Goal: Task Accomplishment & Management: Use online tool/utility

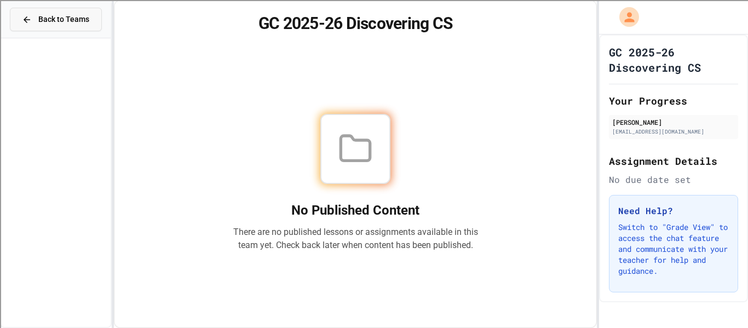
click at [93, 18] on button "Back to Teams" at bounding box center [56, 20] width 92 height 24
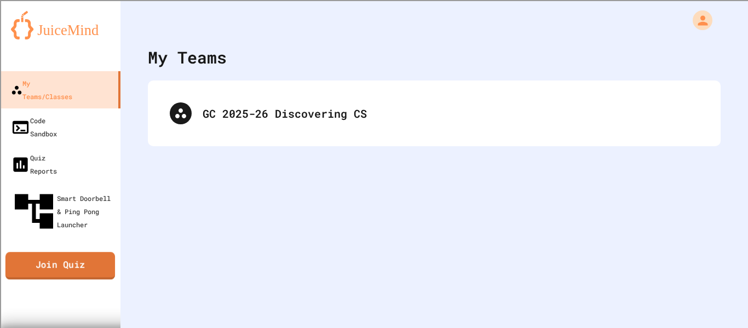
click at [63, 253] on link "Join Quiz" at bounding box center [60, 266] width 110 height 27
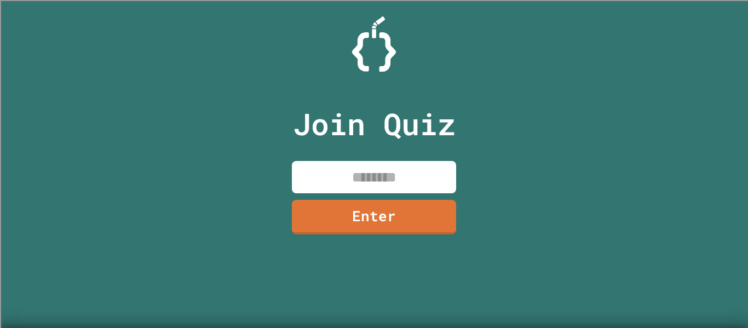
click at [410, 182] on input at bounding box center [374, 177] width 164 height 32
type input "********"
click at [392, 220] on link "Enter" at bounding box center [374, 216] width 167 height 36
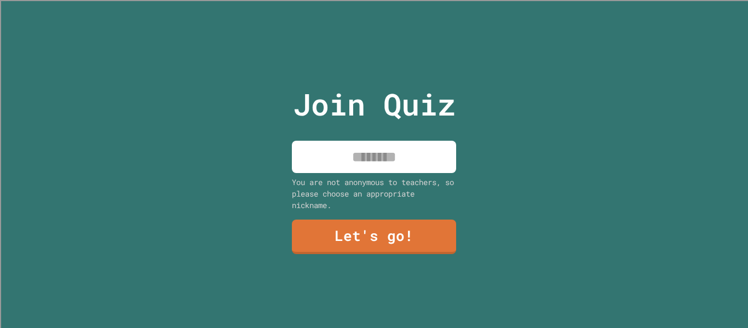
click at [380, 141] on input at bounding box center [374, 157] width 164 height 32
type input "*****"
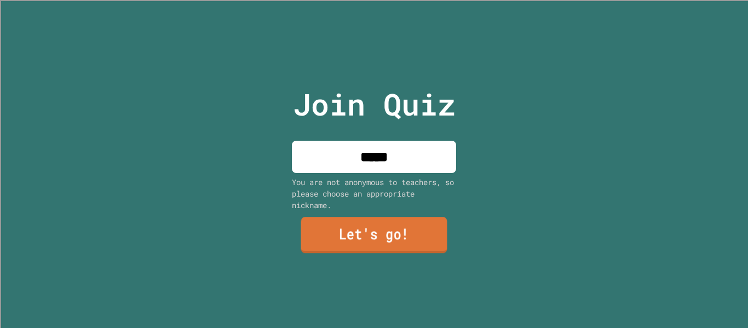
click at [398, 236] on link "Let's go!" at bounding box center [374, 235] width 146 height 36
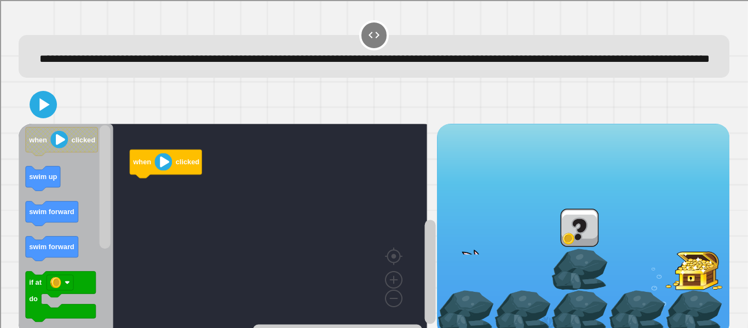
scroll to position [42, 0]
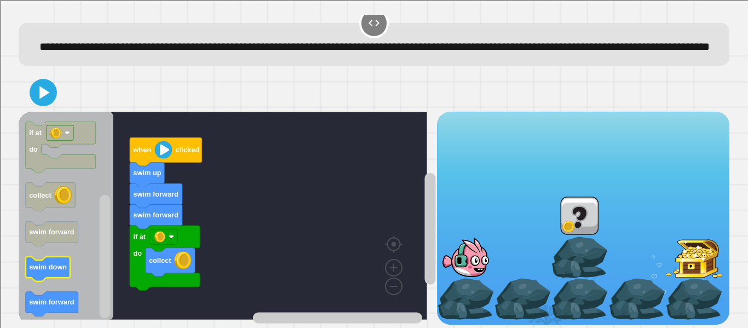
click at [56, 264] on text "swim down" at bounding box center [48, 268] width 38 height 8
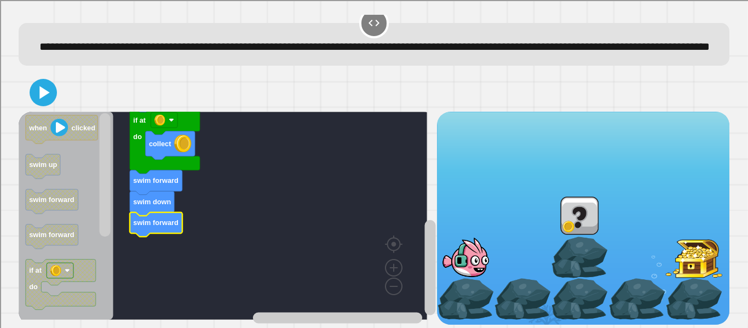
click at [43, 86] on icon at bounding box center [44, 92] width 10 height 13
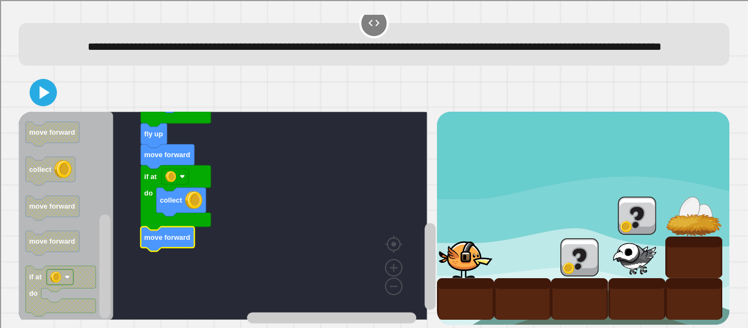
click at [48, 82] on icon at bounding box center [43, 93] width 22 height 22
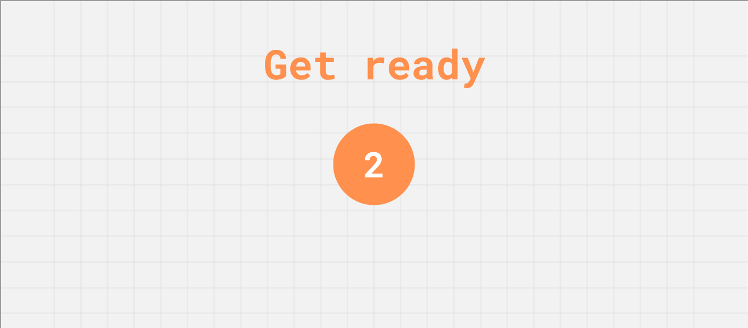
click at [693, 70] on div "Get ready 2" at bounding box center [374, 164] width 748 height 328
click at [689, 70] on div "Get ready 2" at bounding box center [374, 164] width 748 height 328
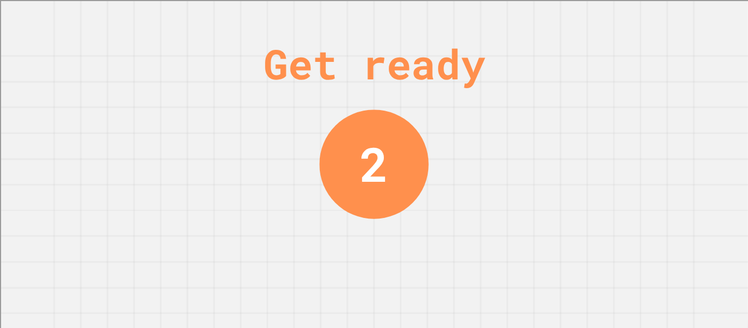
click at [689, 68] on div "Get ready 2" at bounding box center [374, 164] width 748 height 328
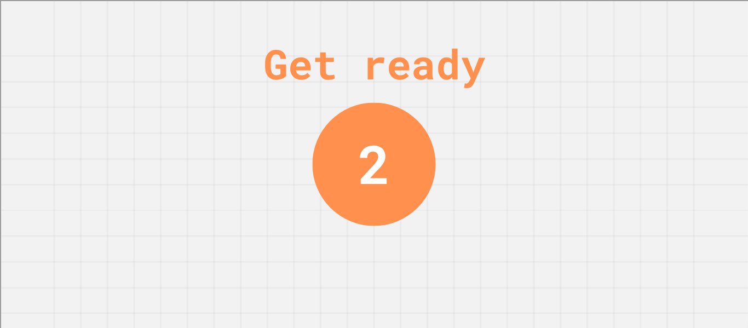
click at [690, 67] on div "Get ready 2" at bounding box center [374, 164] width 748 height 328
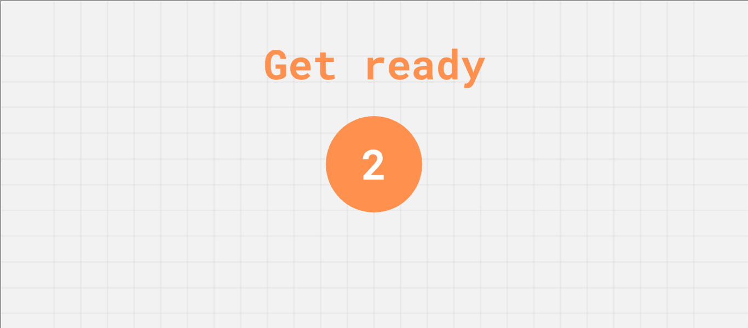
click at [695, 65] on div "Get ready 2" at bounding box center [374, 164] width 748 height 328
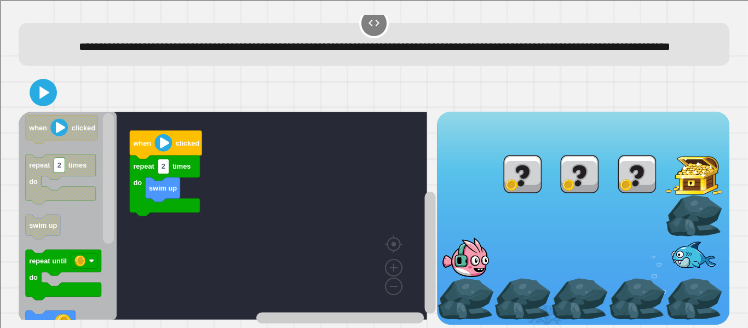
scroll to position [42, 0]
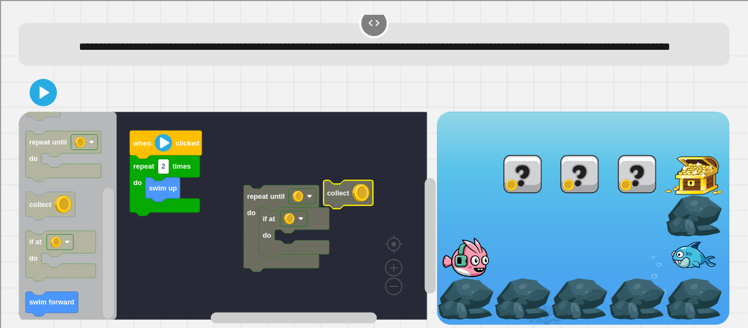
click at [324, 180] on icon "Blockly Workspace" at bounding box center [348, 194] width 49 height 28
click at [297, 191] on image "Blockly Workspace" at bounding box center [298, 196] width 11 height 11
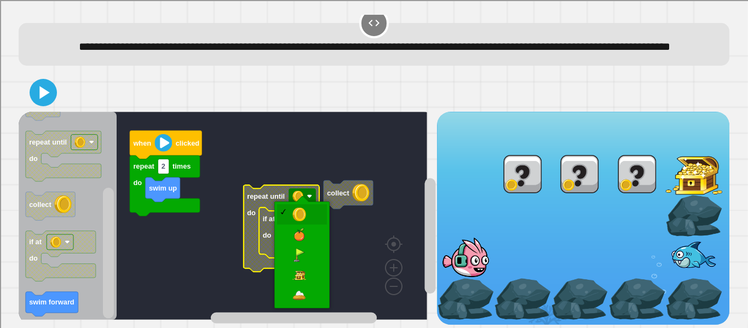
click at [311, 278] on rect "Blockly Workspace" at bounding box center [223, 216] width 409 height 208
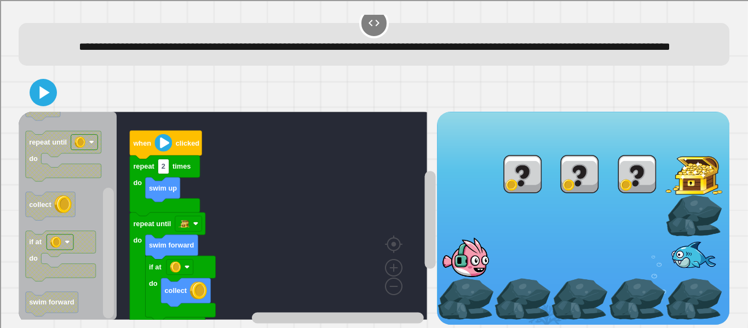
click at [41, 86] on icon at bounding box center [44, 92] width 10 height 13
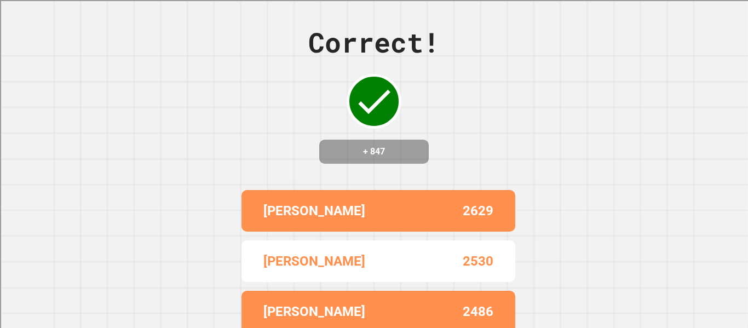
drag, startPoint x: 734, startPoint y: 41, endPoint x: 747, endPoint y: 117, distance: 77.3
click at [747, 117] on div "Correct! + 847 [PERSON_NAME] 2629 [PERSON_NAME] 2530 [PERSON_NAME] 2486 [PERSON…" at bounding box center [374, 164] width 748 height 328
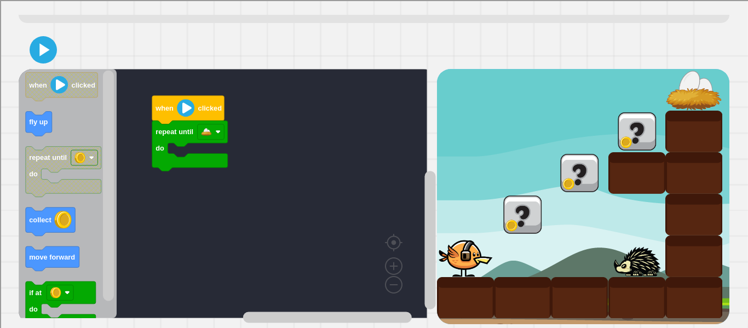
scroll to position [72, 0]
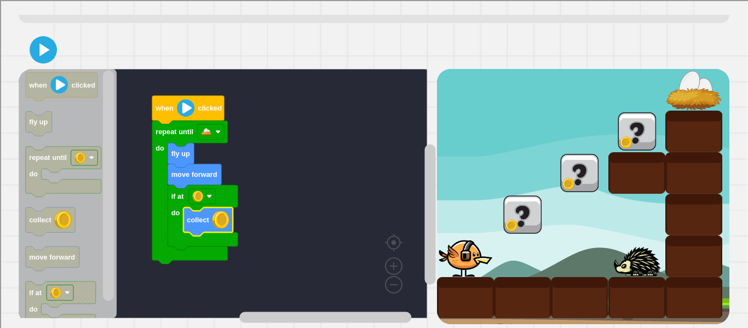
click at [48, 41] on icon at bounding box center [43, 50] width 22 height 22
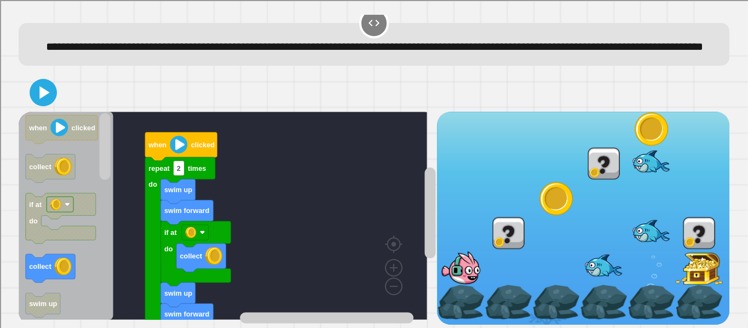
scroll to position [42, 0]
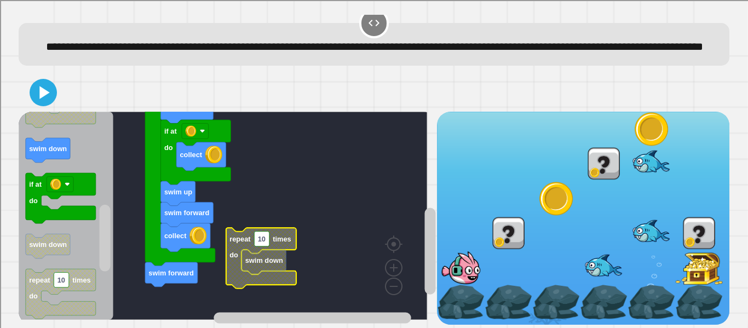
click at [270, 232] on rect "Blockly Workspace" at bounding box center [261, 239] width 15 height 15
type input "*"
click at [335, 254] on rect "Blockly Workspace" at bounding box center [223, 216] width 409 height 208
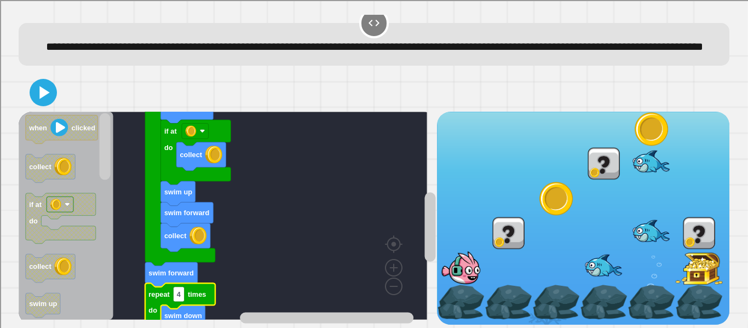
click at [55, 82] on button at bounding box center [43, 92] width 27 height 27
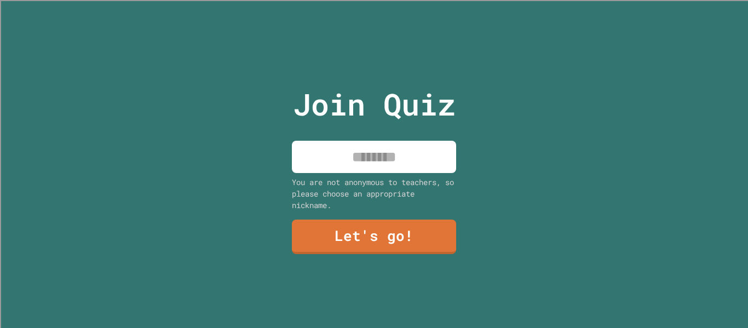
click at [411, 161] on input at bounding box center [374, 157] width 164 height 32
type input "*****"
click at [410, 220] on link "Let's go!" at bounding box center [374, 237] width 164 height 35
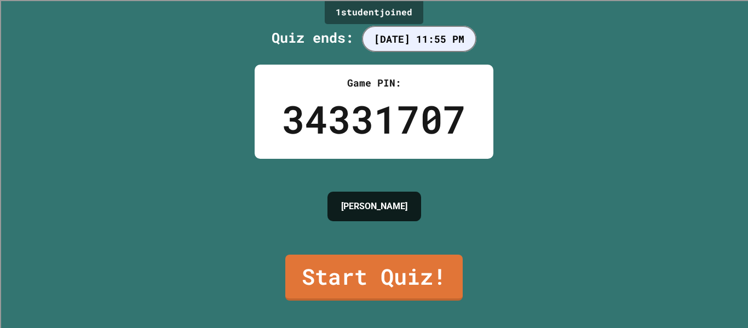
click at [408, 267] on link "Start Quiz!" at bounding box center [374, 278] width 178 height 46
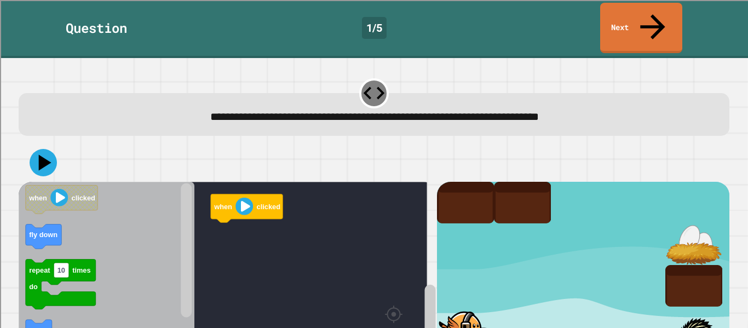
click at [533, 144] on div at bounding box center [374, 163] width 711 height 38
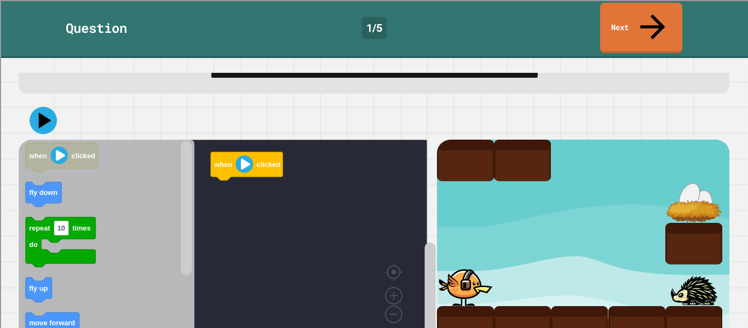
scroll to position [47, 0]
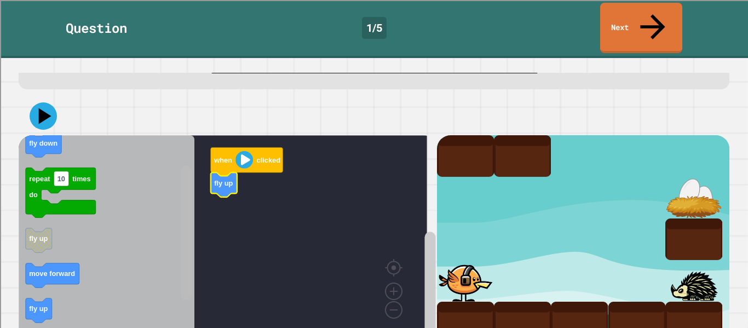
click at [185, 215] on rect "Blockly Workspace" at bounding box center [186, 233] width 11 height 134
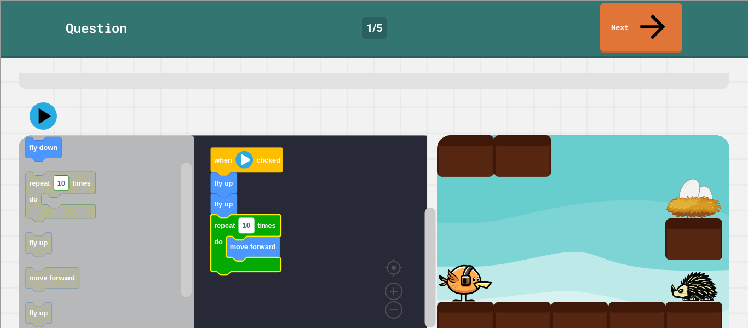
click at [249, 221] on text "10" at bounding box center [247, 225] width 8 height 8
type input "*"
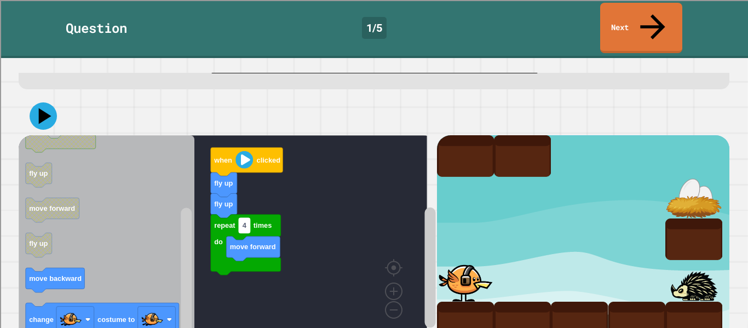
scroll to position [0, 0]
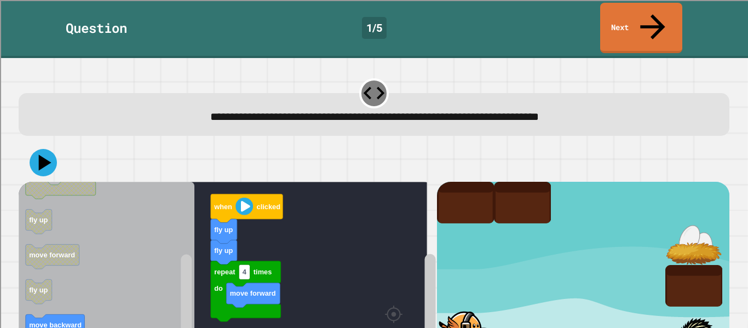
click at [657, 11] on icon at bounding box center [652, 26] width 37 height 37
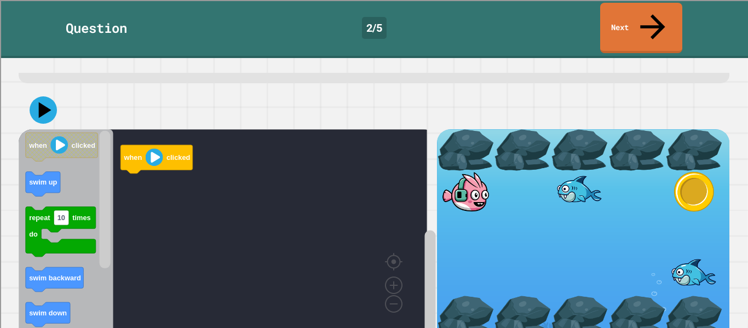
scroll to position [57, 0]
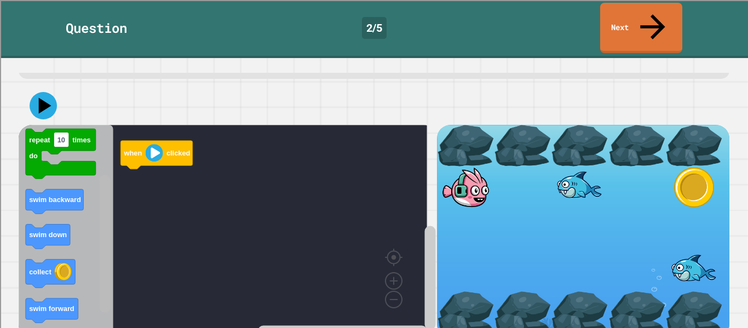
click at [110, 254] on rect "Blockly Workspace" at bounding box center [105, 244] width 11 height 138
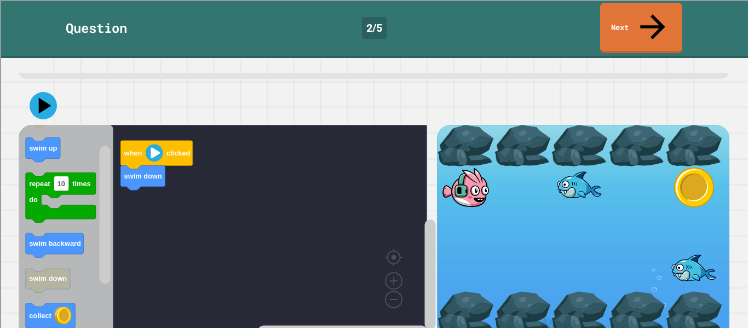
click at [173, 201] on div "when clicked swim down when clicked swim up repeat 10 times do swim backward sw…" at bounding box center [228, 231] width 418 height 213
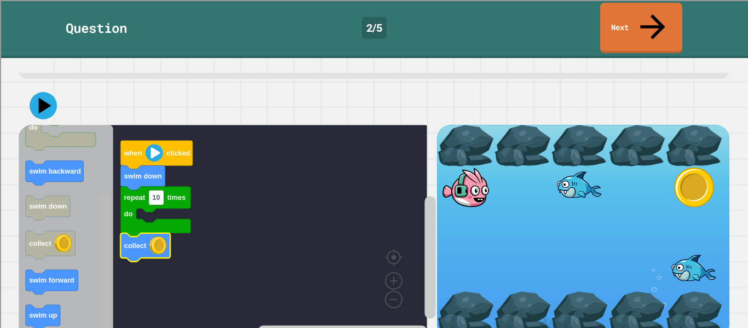
click at [118, 256] on div "when clicked swim down repeat 10 times do collect when clicked swim up repeat 1…" at bounding box center [228, 231] width 418 height 213
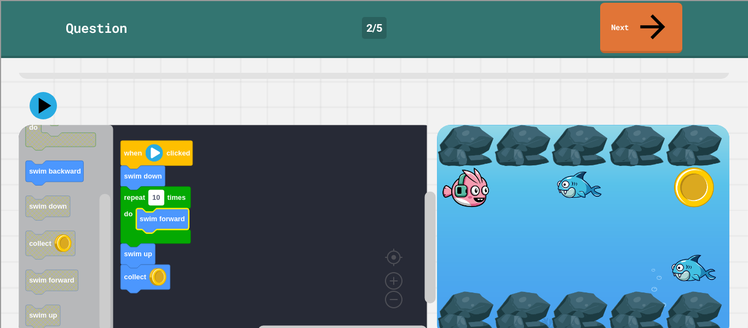
click at [152, 193] on text "10" at bounding box center [156, 197] width 8 height 8
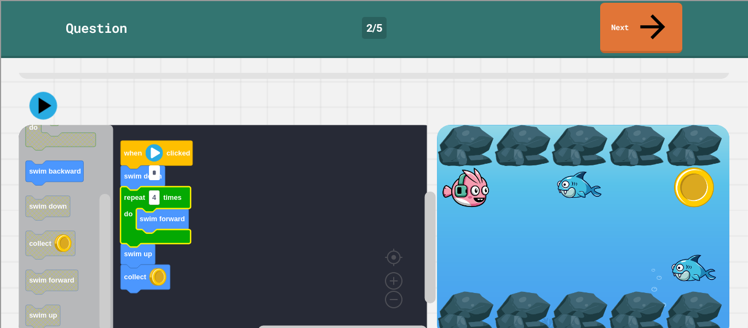
type input "*"
click at [51, 89] on icon at bounding box center [43, 105] width 33 height 33
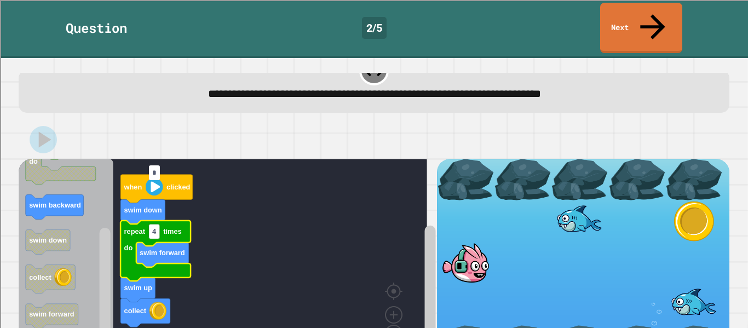
scroll to position [0, 0]
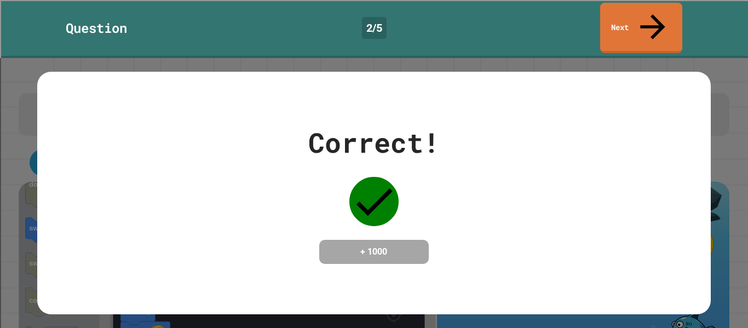
click at [650, 22] on link "Next" at bounding box center [641, 28] width 82 height 50
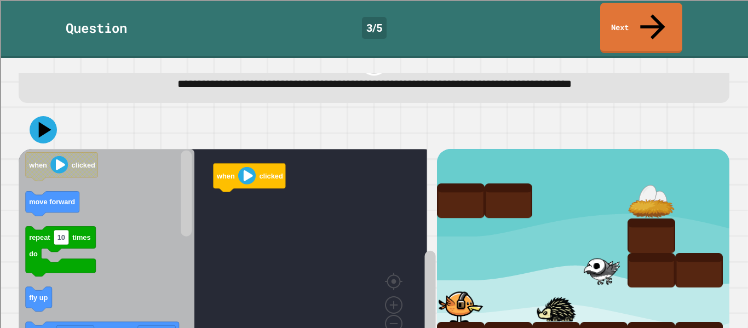
scroll to position [57, 0]
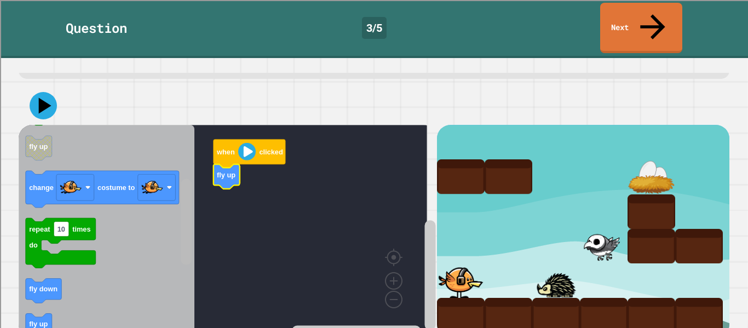
click at [195, 222] on div "when clicked fly up when clicked move forward repeat 10 times do fly up change …" at bounding box center [228, 231] width 418 height 213
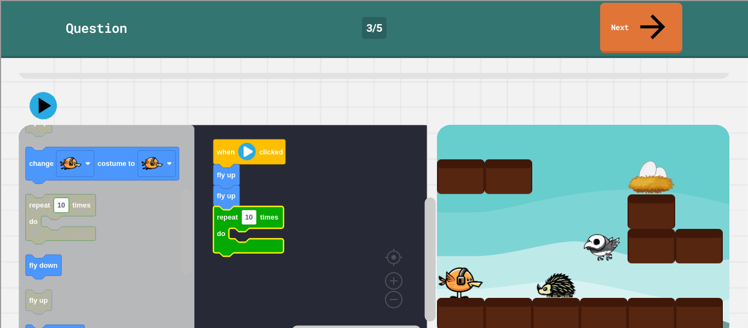
click at [184, 227] on g "Blockly Workspace" at bounding box center [187, 229] width 14 height 205
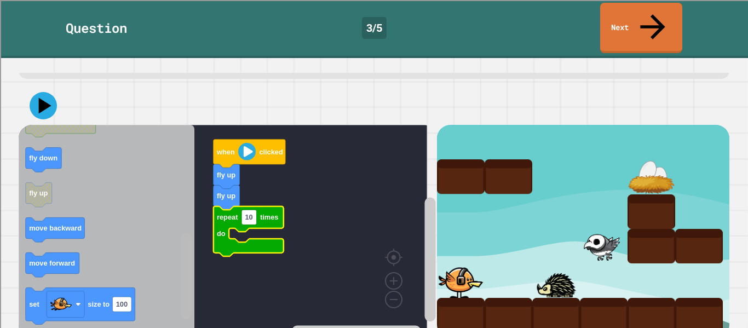
click at [187, 293] on rect "Blockly Workspace" at bounding box center [186, 276] width 11 height 86
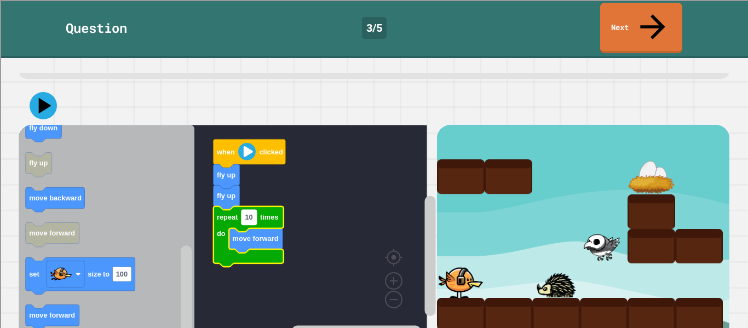
click at [250, 210] on rect "Blockly Workspace" at bounding box center [249, 217] width 15 height 15
type input "*"
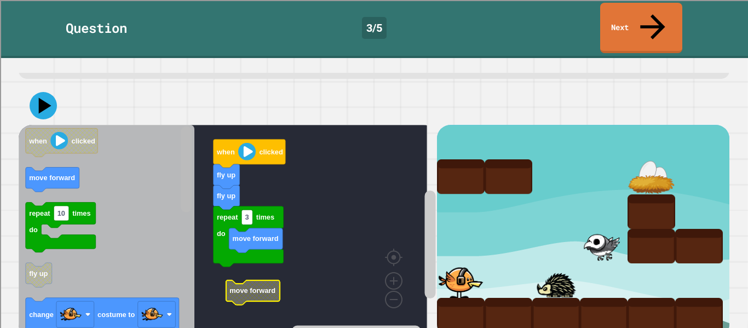
click at [175, 125] on div "when clicked fly up fly up repeat 3 times do move forward move forward when cli…" at bounding box center [228, 231] width 418 height 213
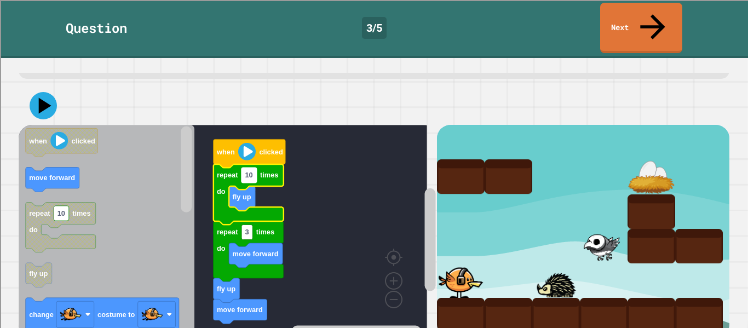
click at [251, 171] on text "10" at bounding box center [249, 175] width 8 height 8
type input "*"
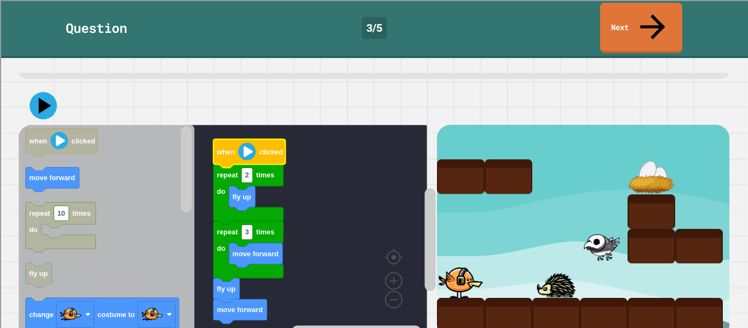
click at [248, 143] on image "Blockly Workspace" at bounding box center [247, 152] width 18 height 18
click at [50, 96] on icon at bounding box center [45, 105] width 15 height 19
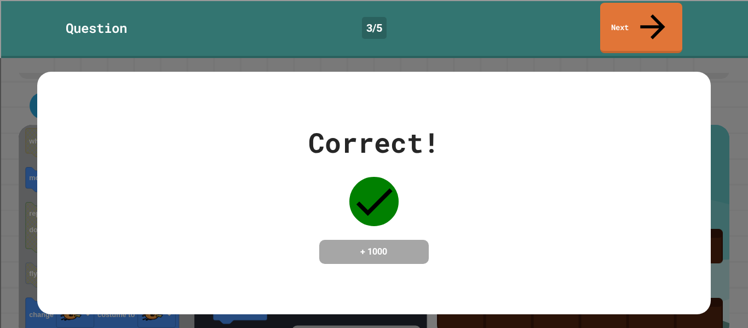
click at [668, 24] on link "Next" at bounding box center [641, 28] width 82 height 50
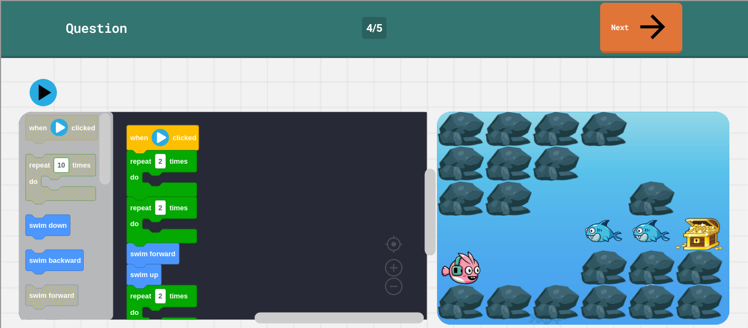
scroll to position [75, 0]
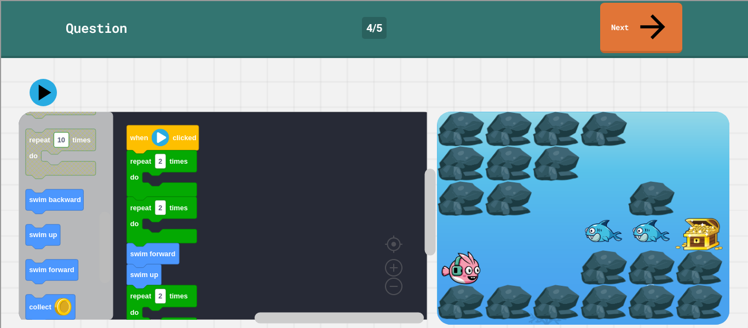
click at [107, 258] on rect "Blockly Workspace" at bounding box center [105, 248] width 11 height 72
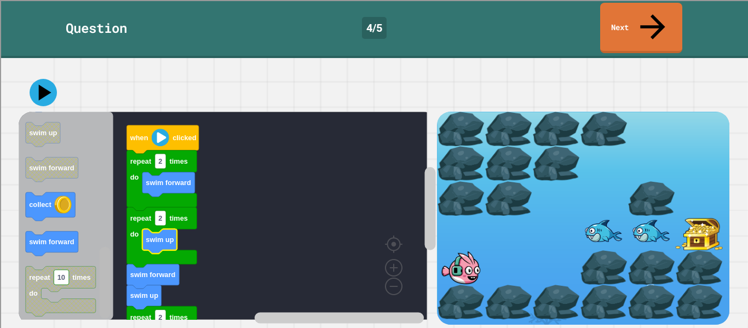
click at [118, 278] on div "repeat 2 times do repeat 2 times do repeat 2 times do swim up swim forward repe…" at bounding box center [228, 218] width 418 height 213
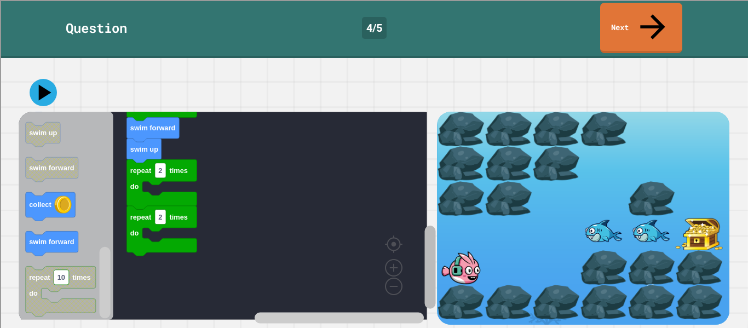
click at [440, 238] on div "repeat 2 times do repeat 2 times do repeat 2 times do swim up swim forward repe…" at bounding box center [374, 218] width 711 height 213
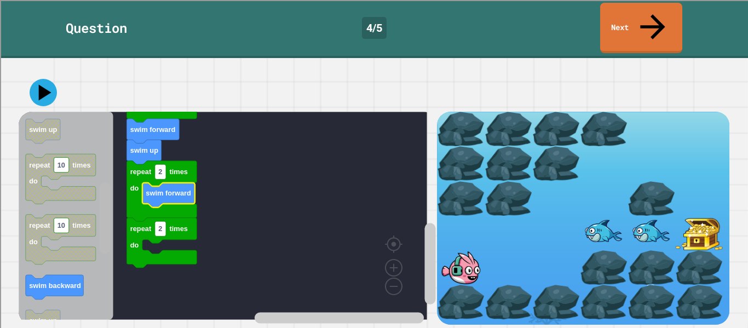
click at [100, 185] on rect "Blockly Workspace" at bounding box center [105, 218] width 11 height 72
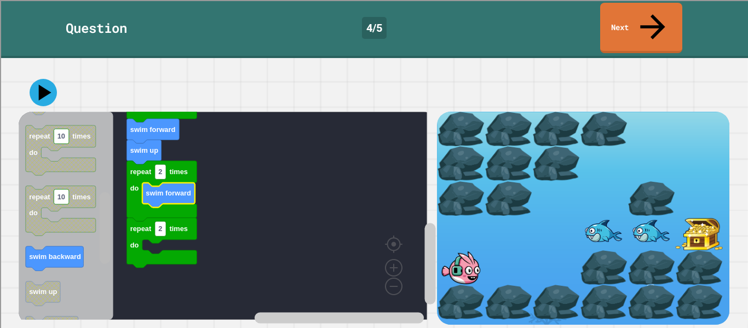
click at [110, 194] on rect "Blockly Workspace" at bounding box center [105, 228] width 11 height 72
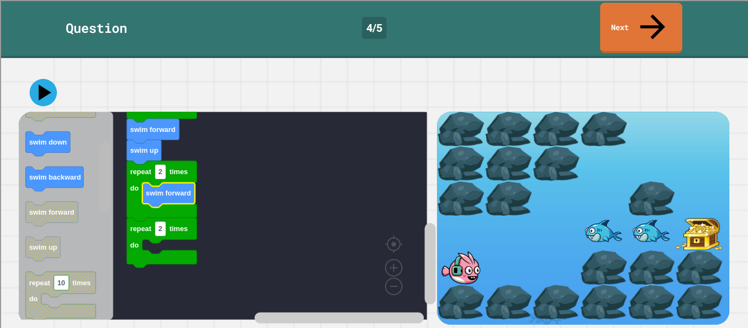
click at [107, 144] on rect "Blockly Workspace" at bounding box center [105, 178] width 11 height 72
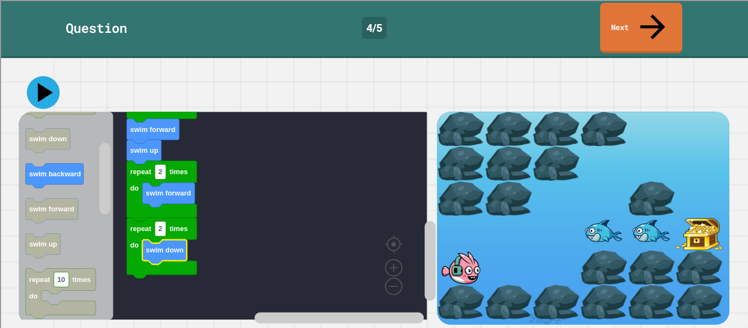
click at [42, 83] on icon at bounding box center [45, 92] width 15 height 19
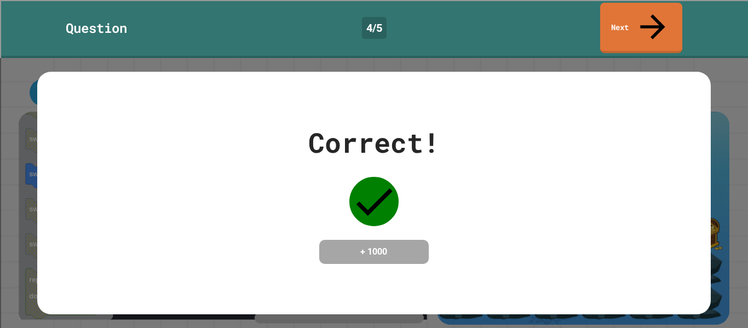
click at [663, 14] on link "Next" at bounding box center [641, 28] width 82 height 50
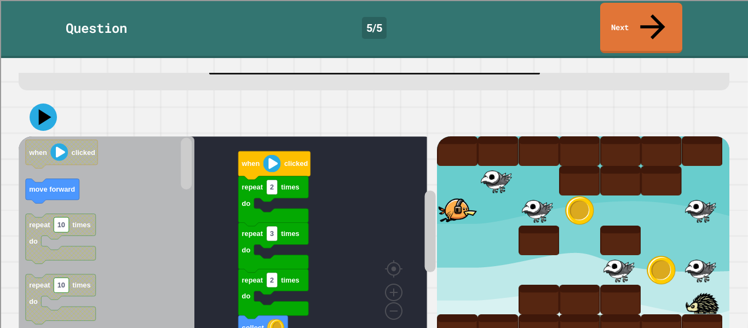
scroll to position [57, 0]
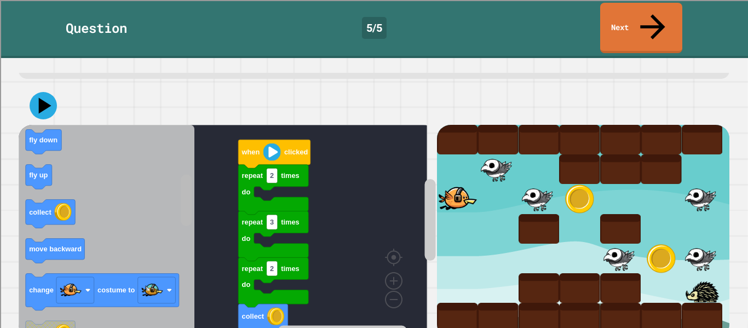
click at [204, 184] on div "repeat 2 times do repeat 2 times do collect repeat 2 times do repeat 3 times do…" at bounding box center [228, 231] width 418 height 213
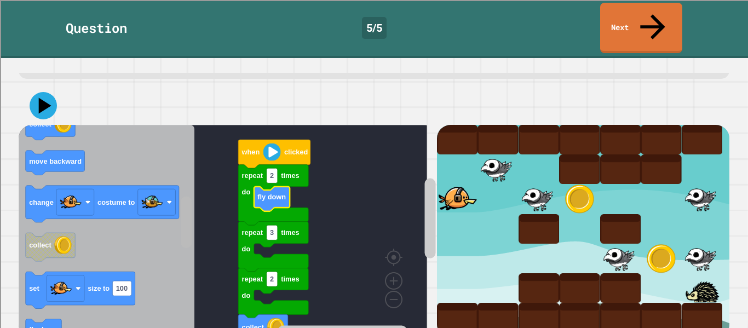
click at [194, 187] on div "repeat 2 times do repeat 2 times do collect repeat 2 times do repeat 3 times do…" at bounding box center [228, 231] width 418 height 213
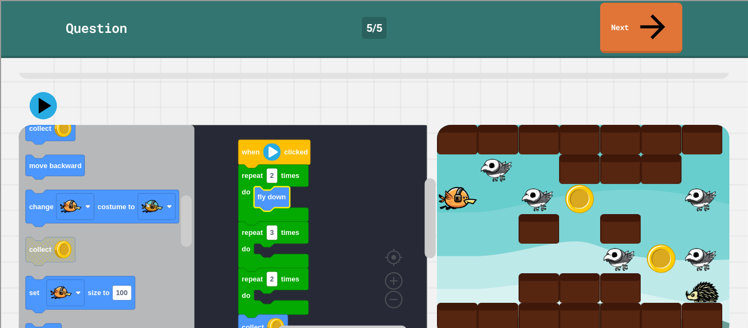
click at [189, 188] on div "repeat 2 times do repeat 2 times do collect repeat 2 times do repeat 3 times do…" at bounding box center [228, 231] width 418 height 213
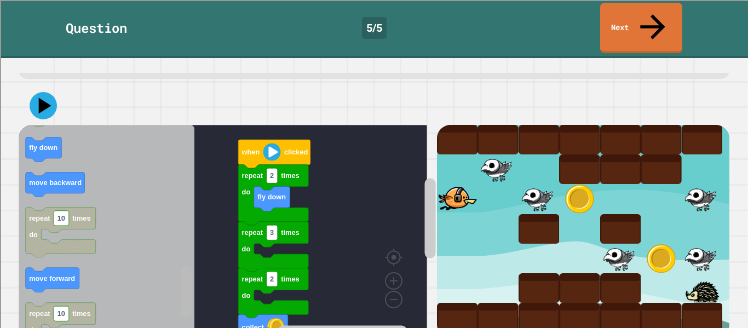
click at [184, 266] on rect "Blockly Workspace" at bounding box center [186, 291] width 11 height 51
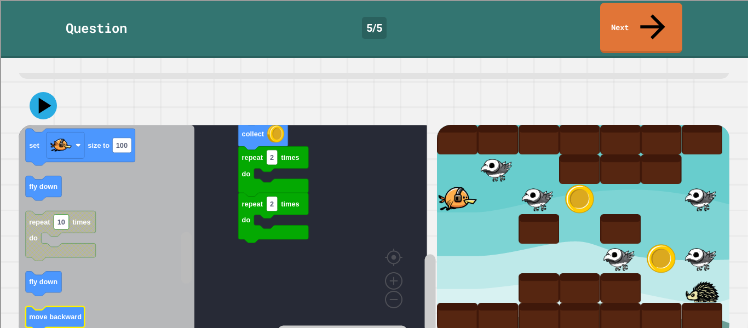
click at [64, 313] on text "move backward" at bounding box center [55, 317] width 53 height 8
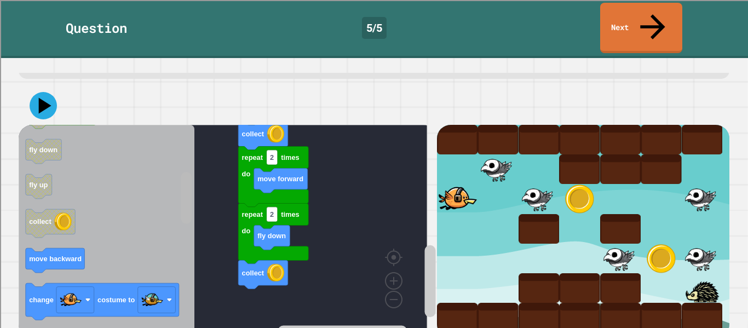
click at [405, 125] on rect "Blockly Workspace" at bounding box center [223, 229] width 409 height 208
